Goal: Find specific page/section: Find specific page/section

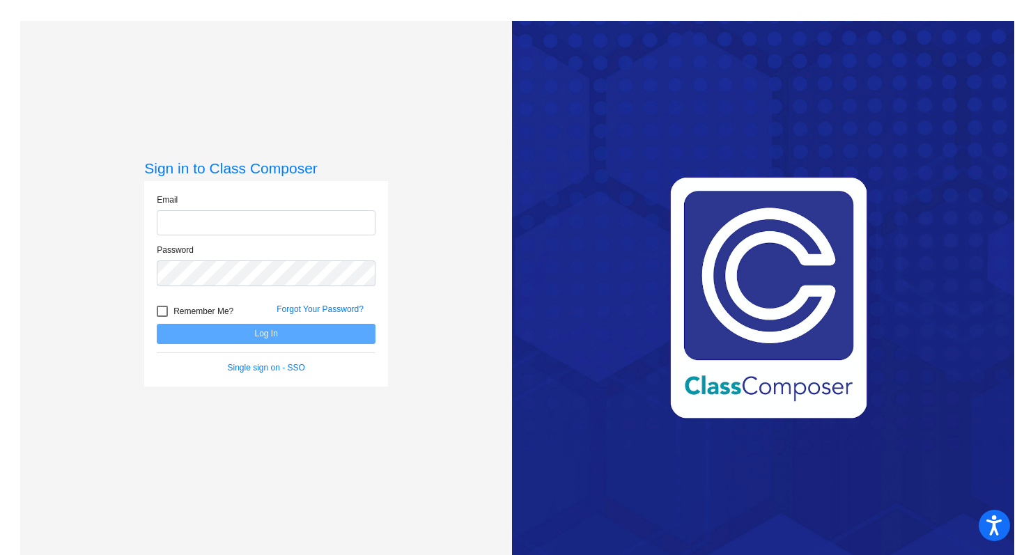
type input "[PERSON_NAME][EMAIL_ADDRESS][PERSON_NAME][DOMAIN_NAME]"
click at [302, 334] on button "Log In" at bounding box center [266, 334] width 219 height 20
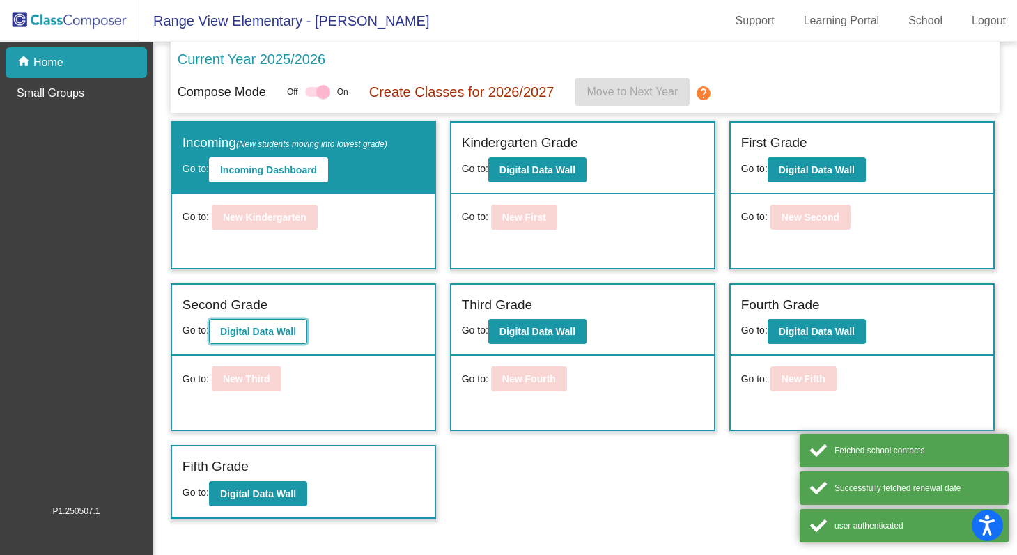
click at [295, 328] on b "Digital Data Wall" at bounding box center [258, 331] width 76 height 11
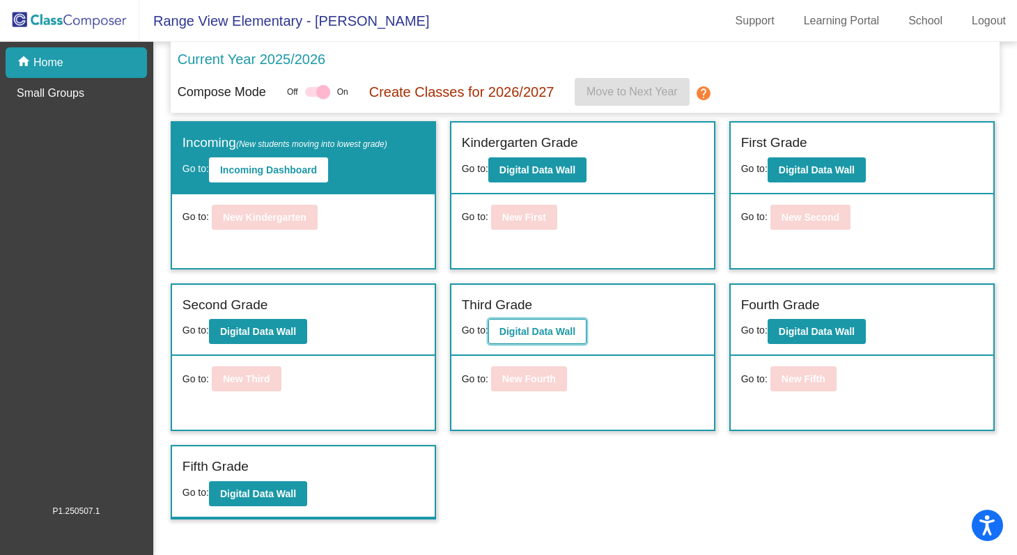
click at [546, 339] on button "Digital Data Wall" at bounding box center [537, 331] width 98 height 25
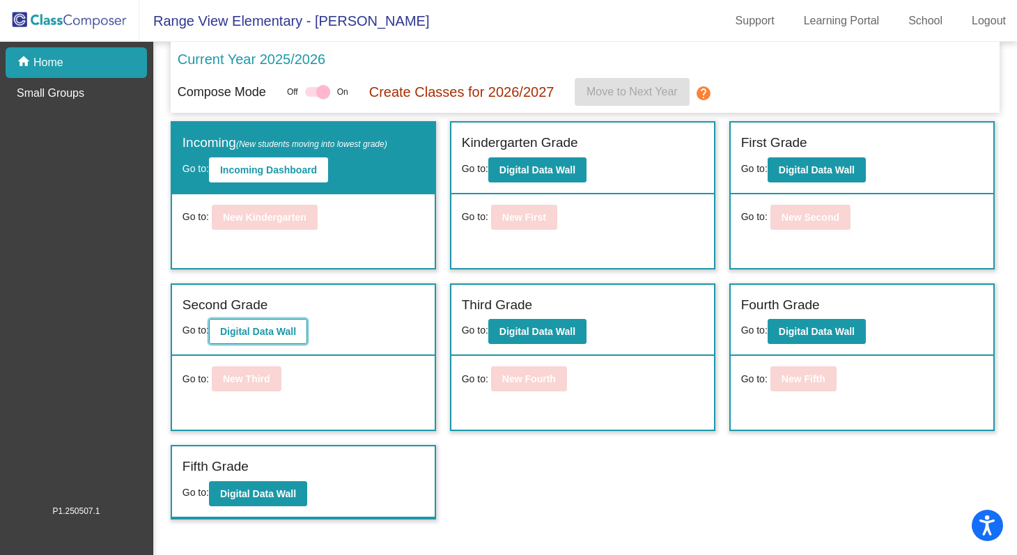
click at [286, 337] on b "Digital Data Wall" at bounding box center [258, 331] width 76 height 11
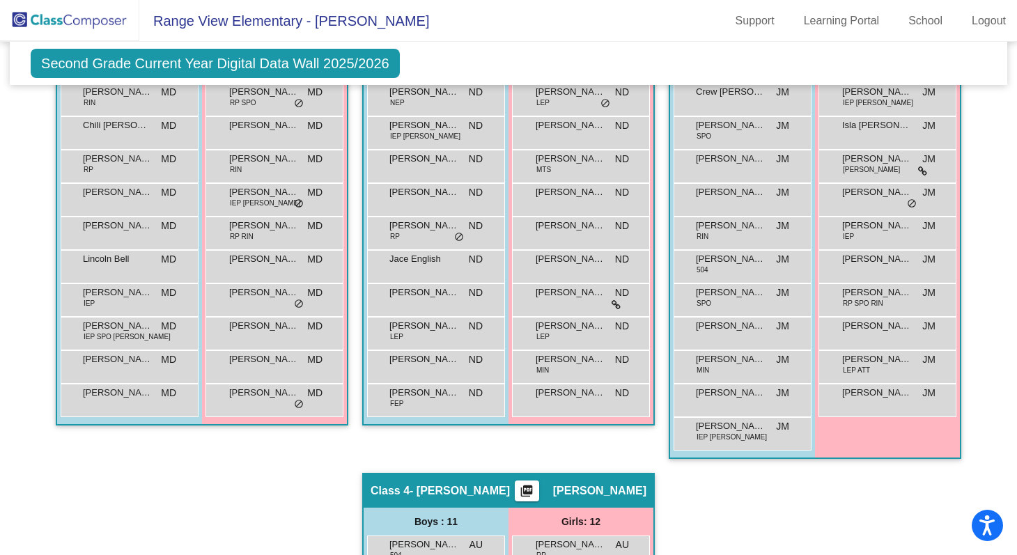
scroll to position [408, 0]
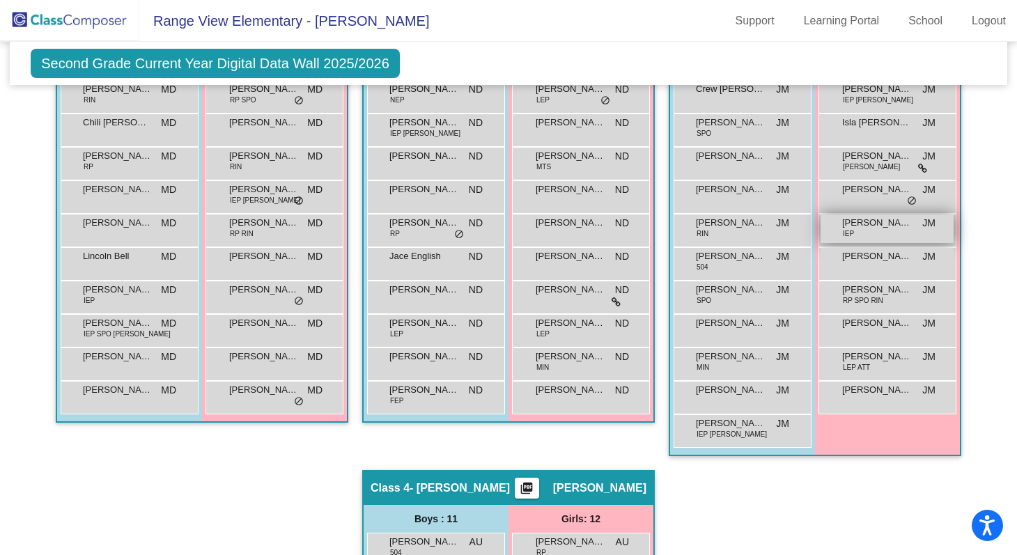
click at [900, 224] on span "[PERSON_NAME]" at bounding box center [877, 223] width 70 height 14
